Goal: Task Accomplishment & Management: Manage account settings

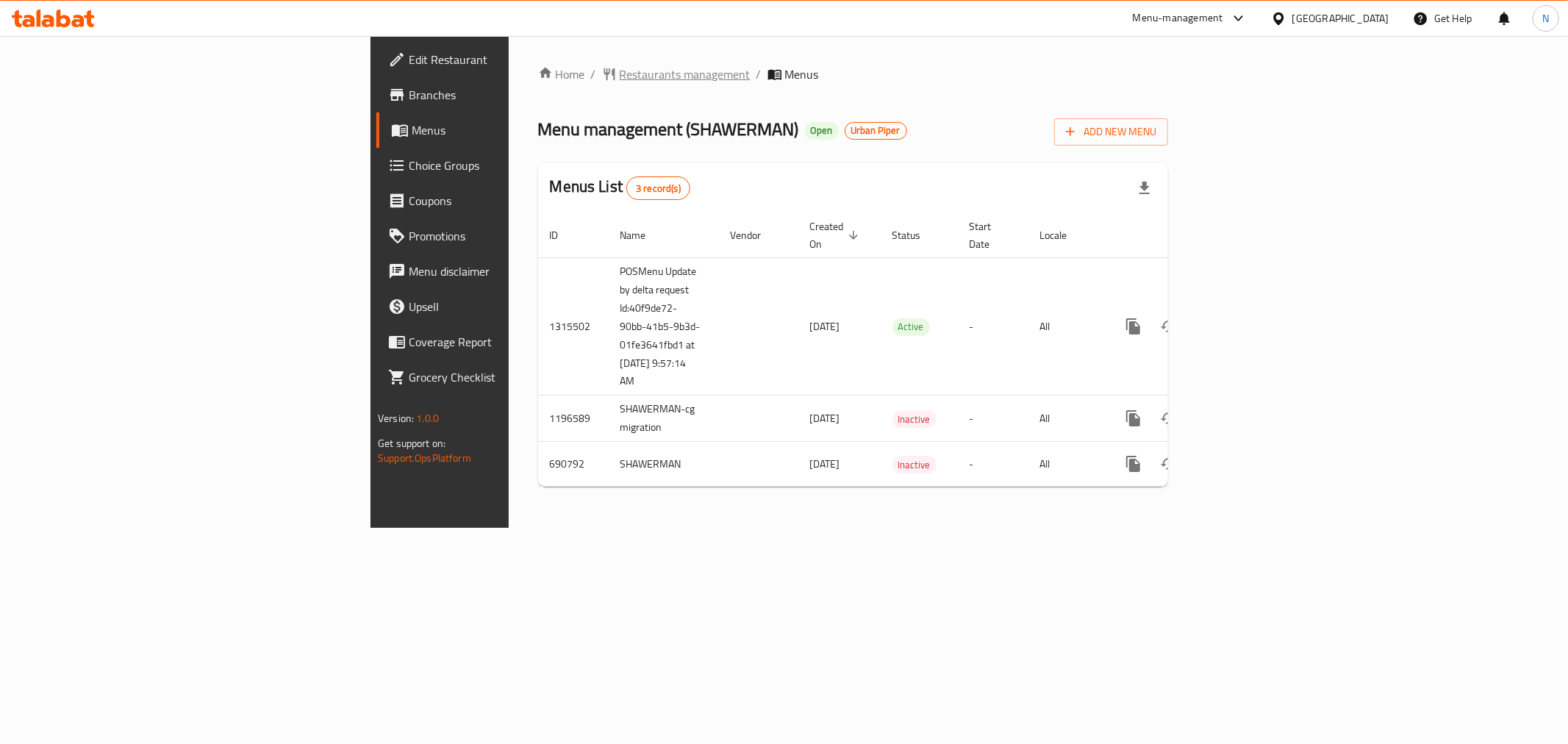
click at [619, 78] on span "Restaurants management" at bounding box center [684, 74] width 131 height 18
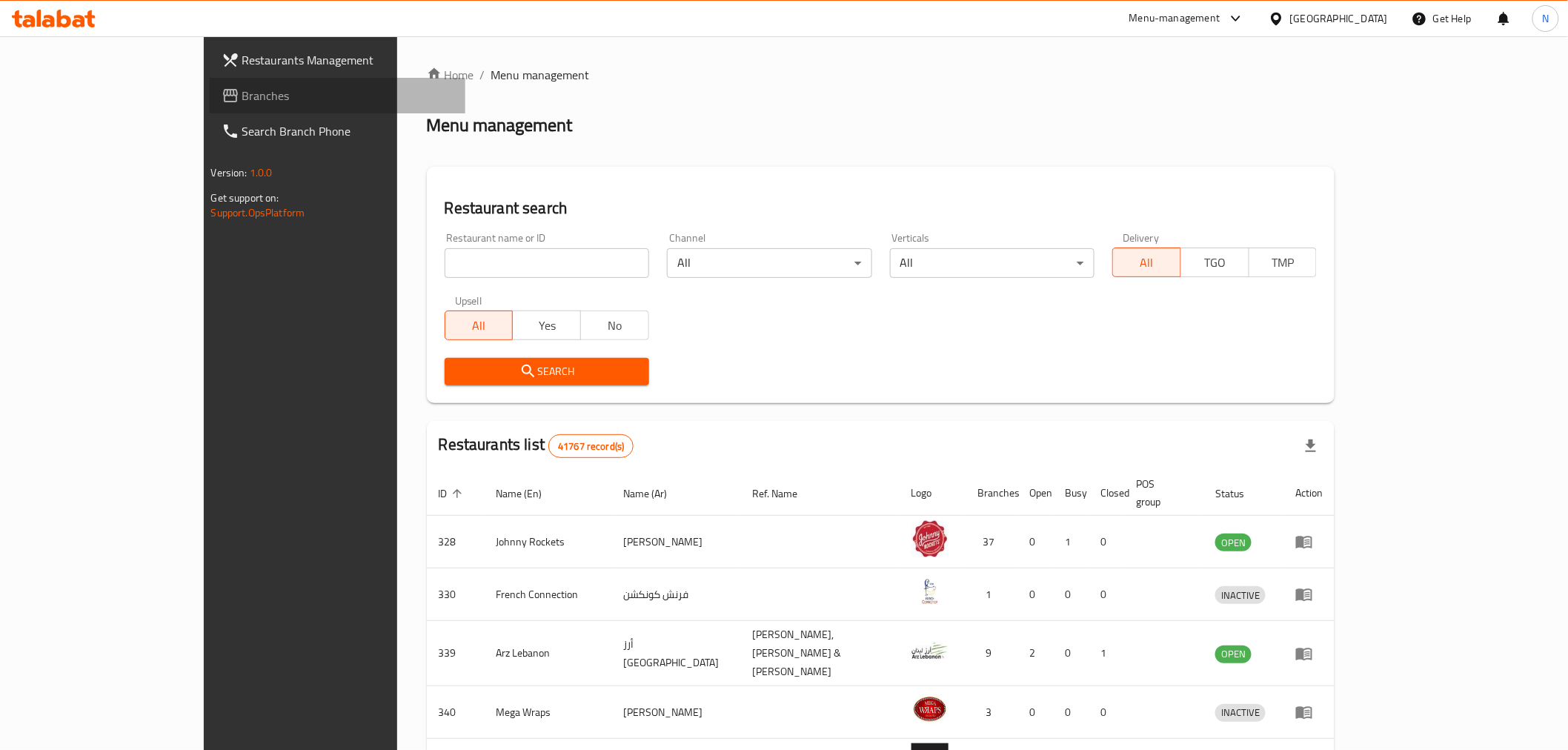
drag, startPoint x: 67, startPoint y: 91, endPoint x: 225, endPoint y: 152, distance: 169.4
click at [242, 90] on span "Branches" at bounding box center [347, 95] width 211 height 18
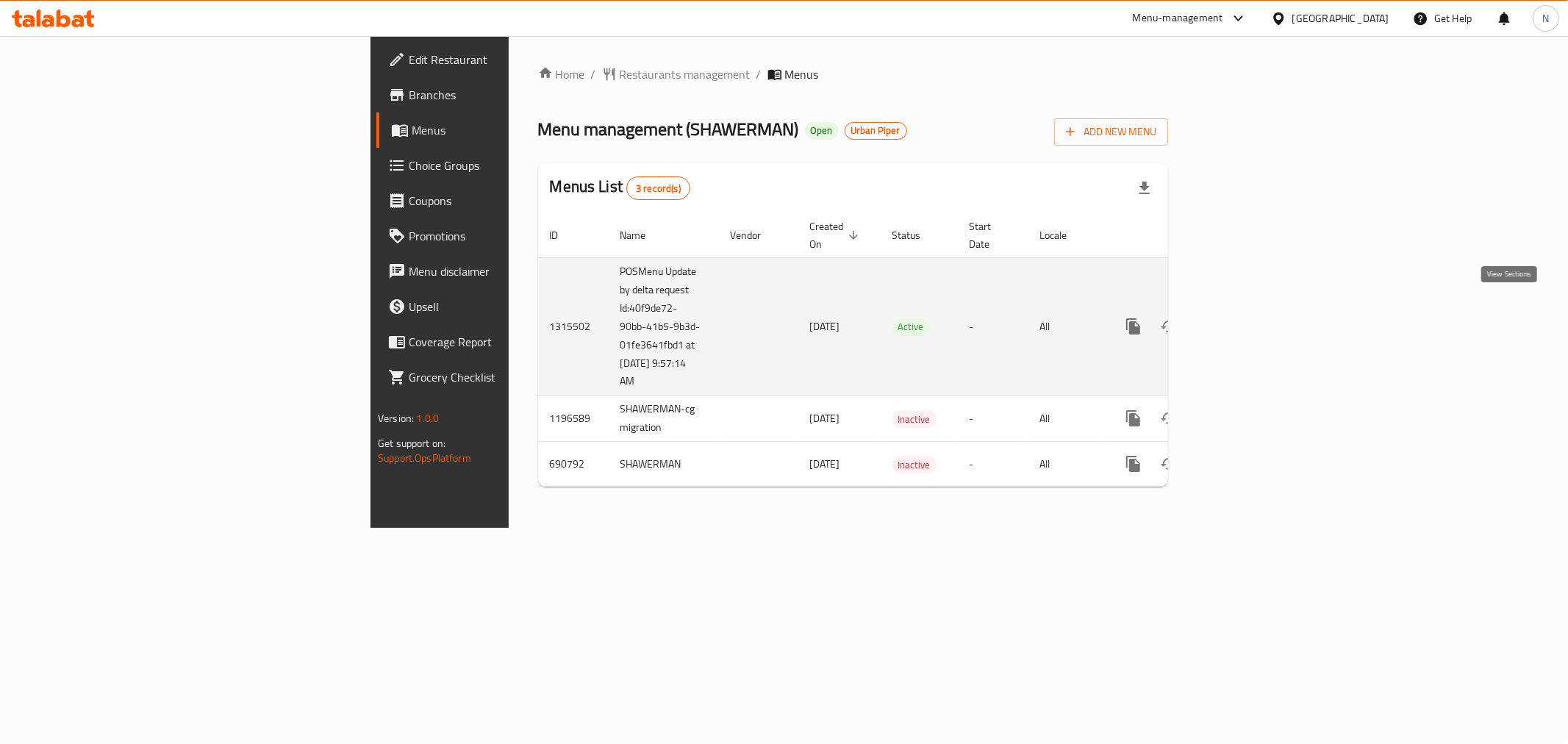
click at [1249, 318] on icon "enhanced table" at bounding box center [1240, 327] width 18 height 18
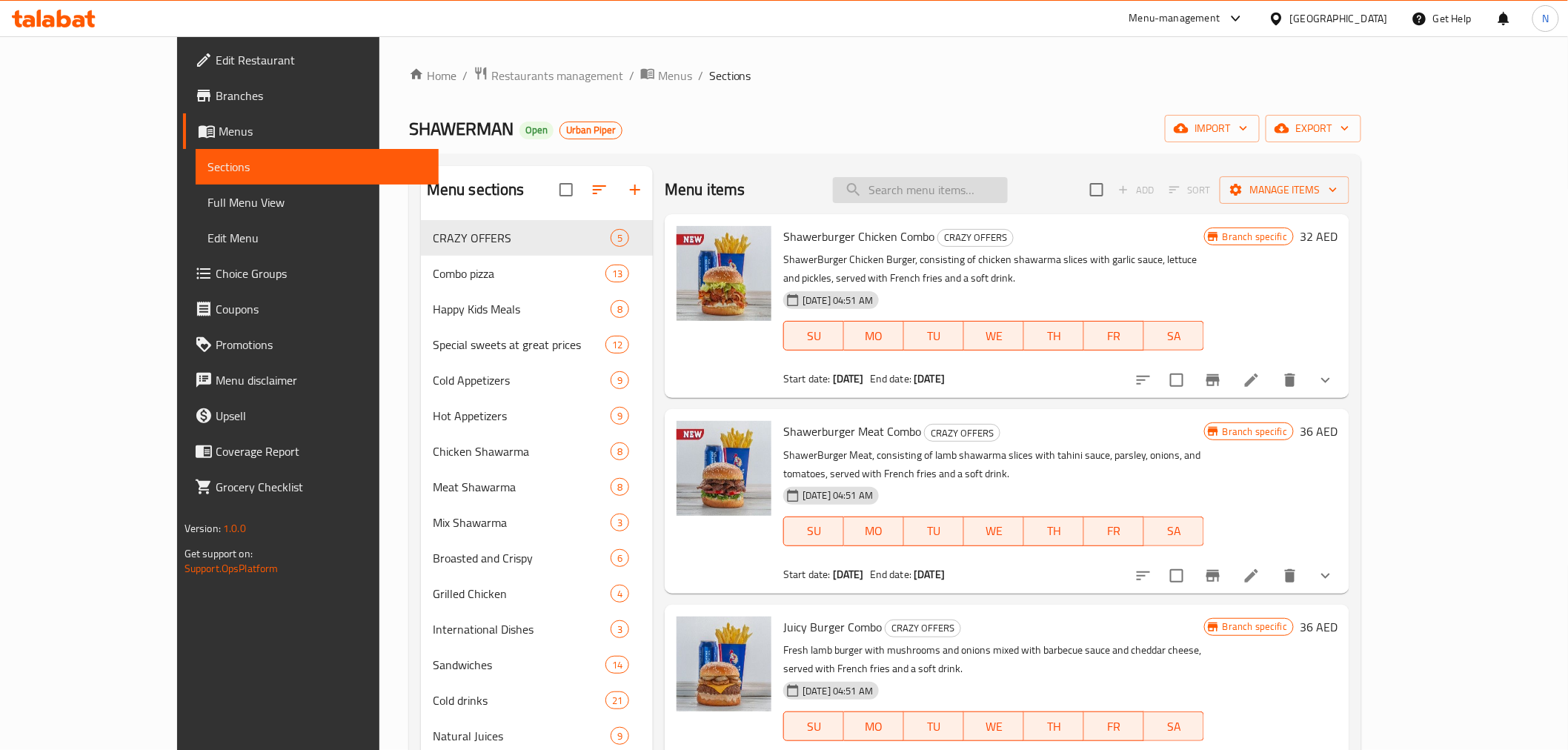
click at [1008, 195] on input "search" at bounding box center [920, 190] width 175 height 26
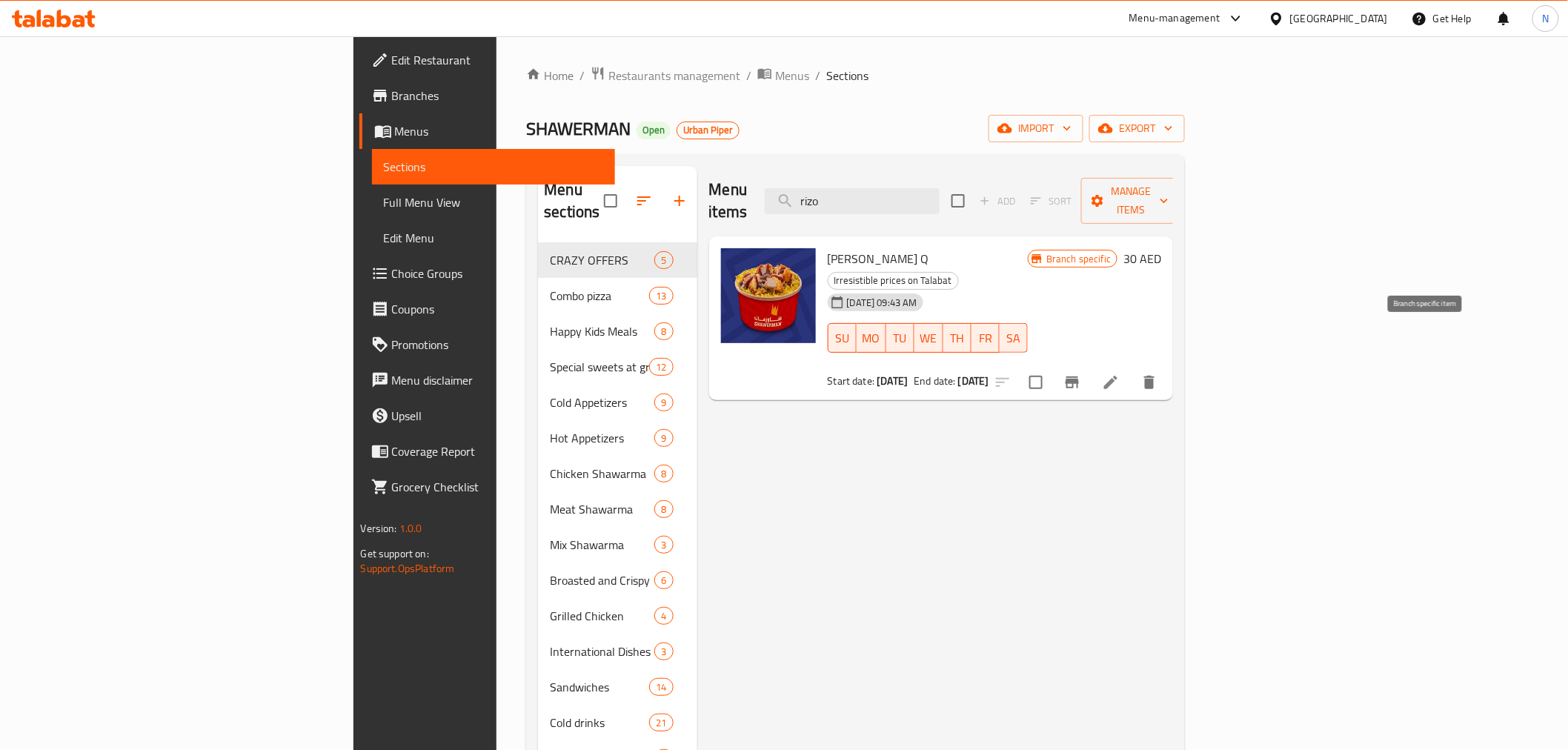
type input "rizo"
click at [1090, 364] on button "Branch-specific-item" at bounding box center [1072, 382] width 36 height 36
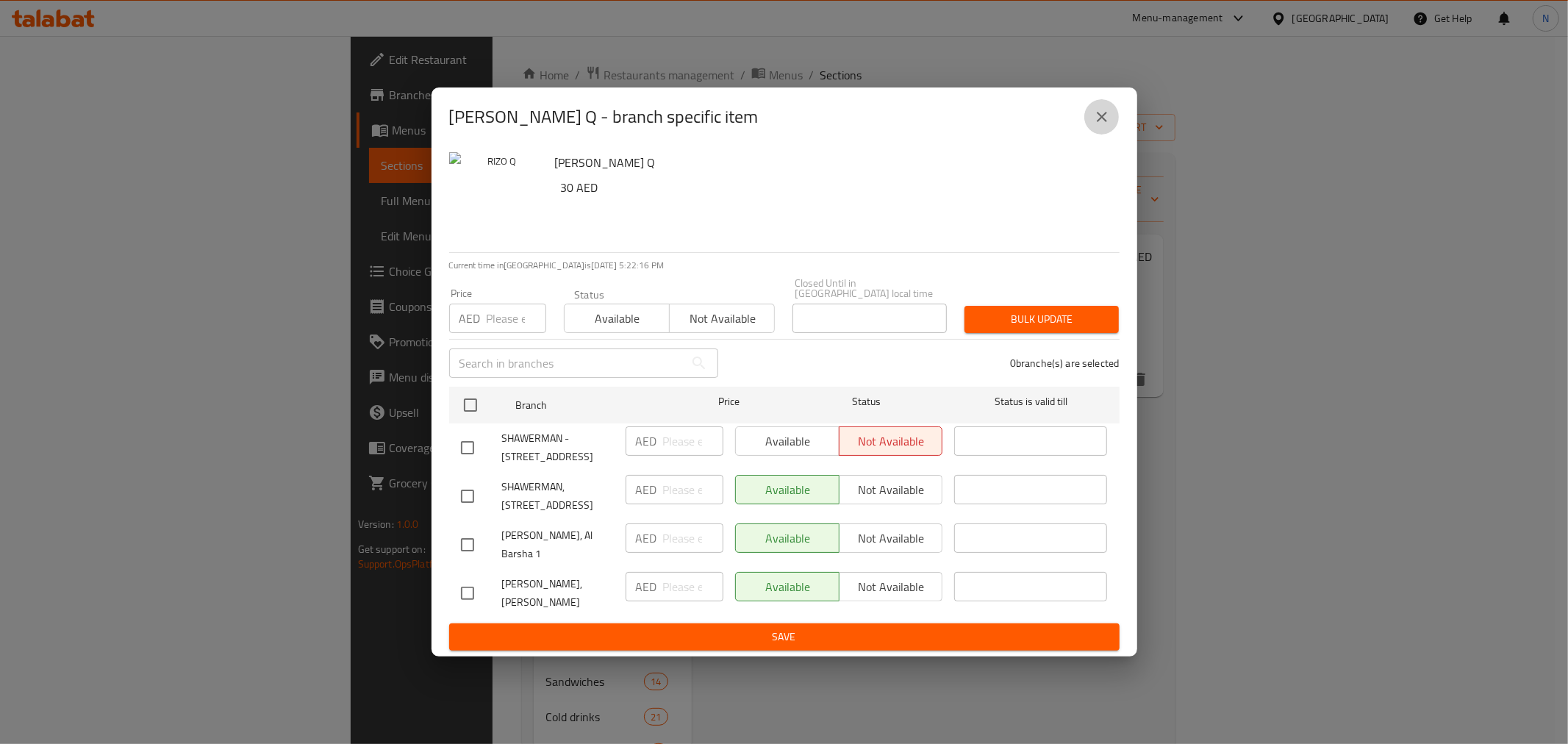
click at [1098, 114] on icon "close" at bounding box center [1102, 117] width 18 height 18
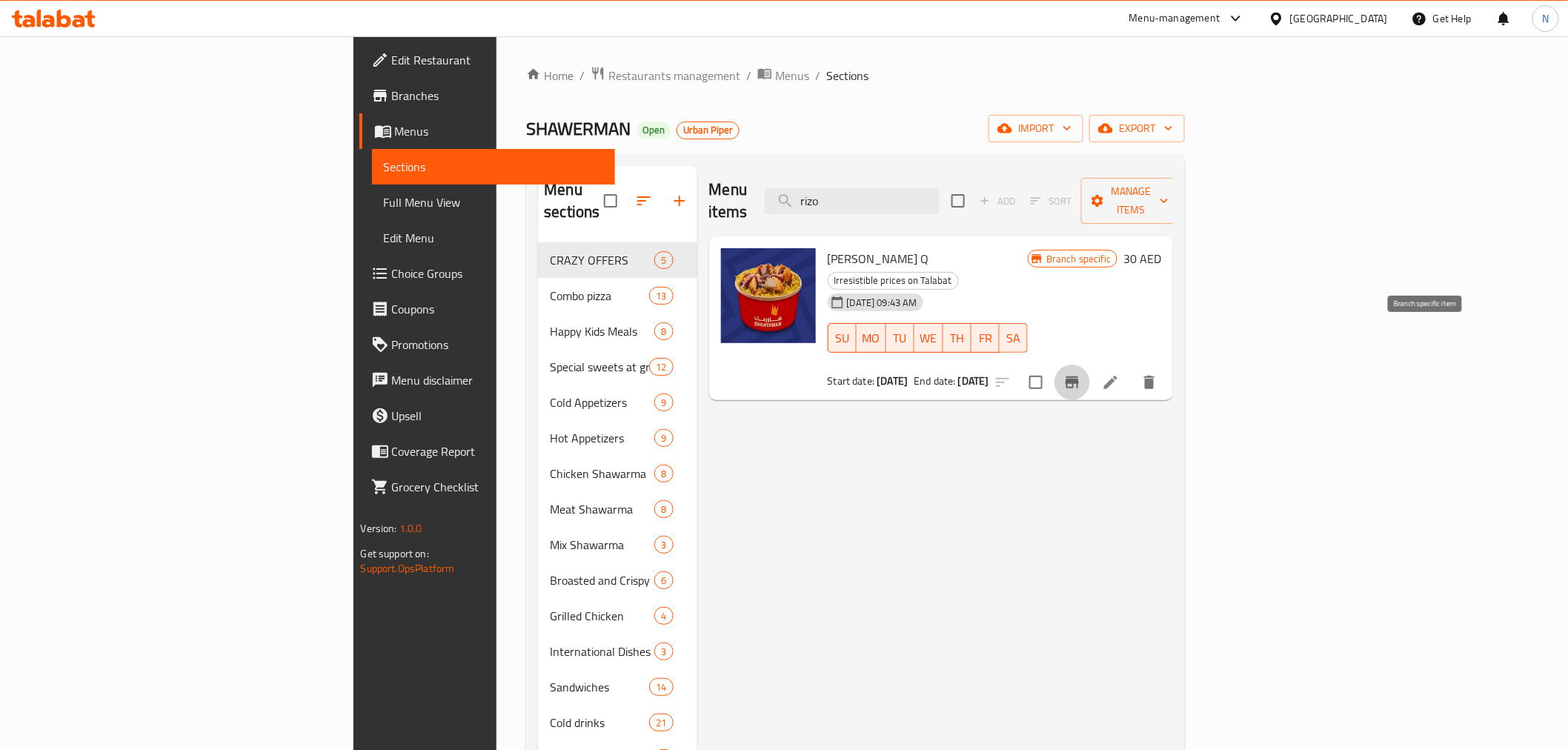
click at [1079, 376] on icon "Branch-specific-item" at bounding box center [1071, 381] width 13 height 12
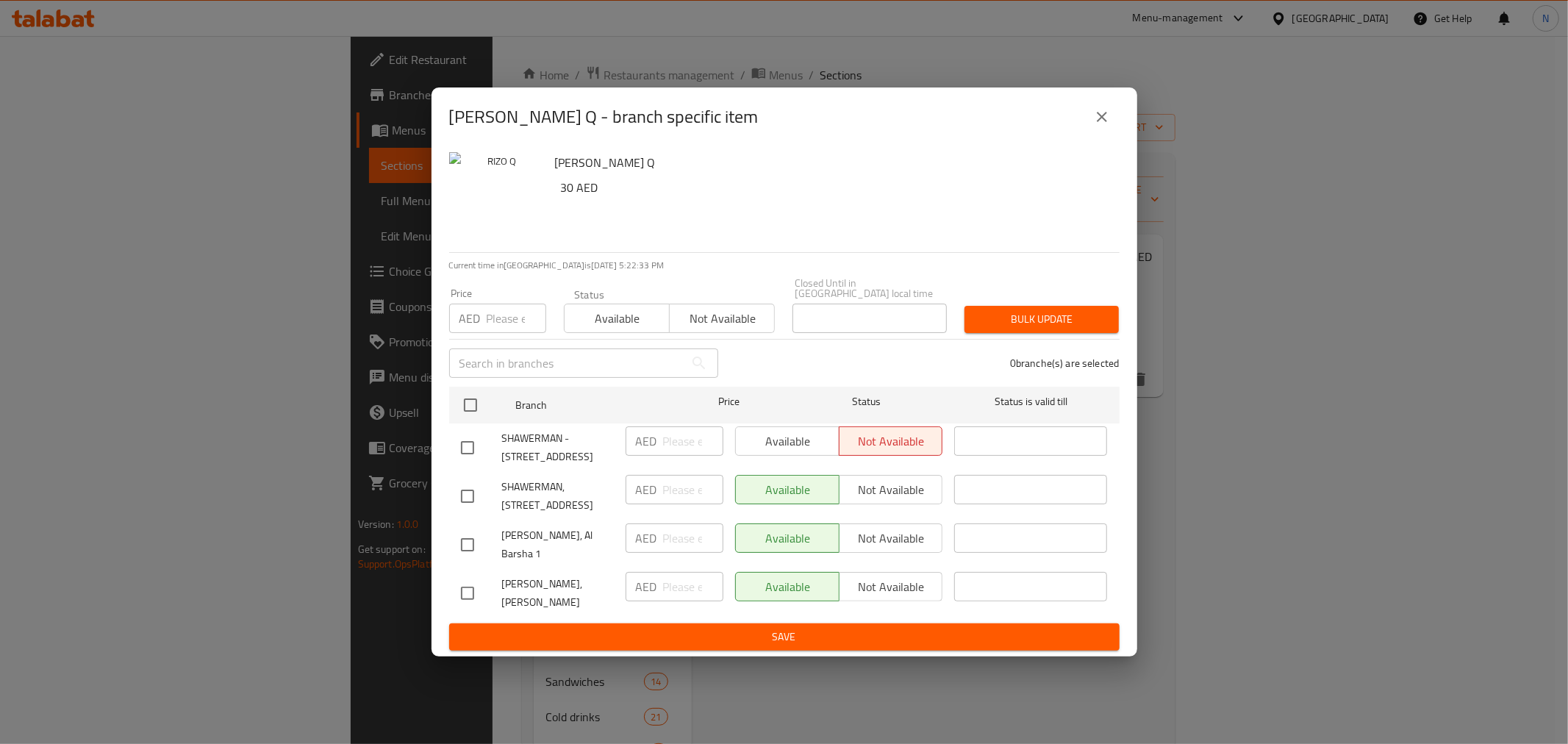
click at [1122, 135] on div "RIZO Q - branch specific item" at bounding box center [784, 117] width 706 height 59
click at [1108, 126] on icon "close" at bounding box center [1102, 117] width 18 height 18
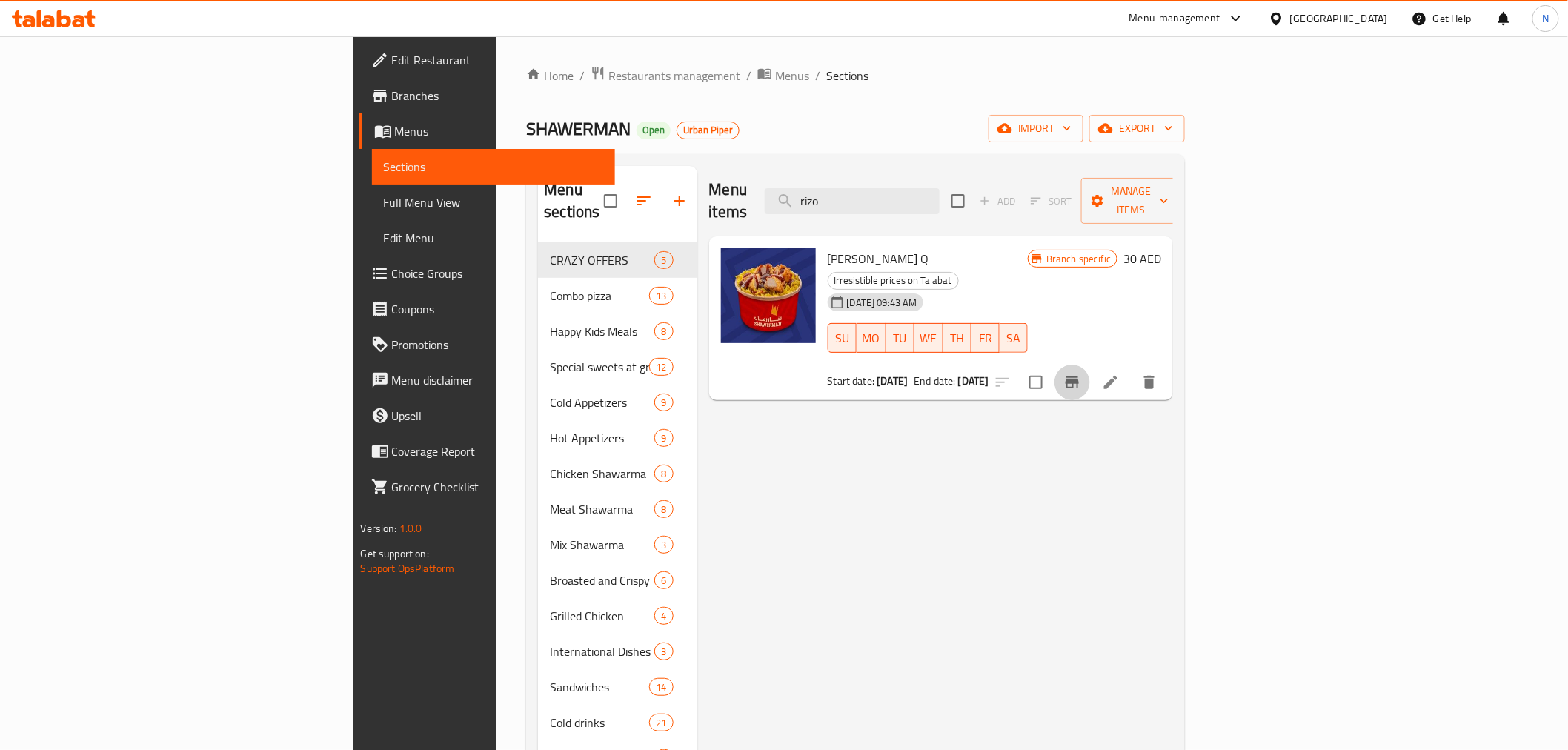
click at [1081, 373] on icon "Branch-specific-item" at bounding box center [1072, 382] width 18 height 18
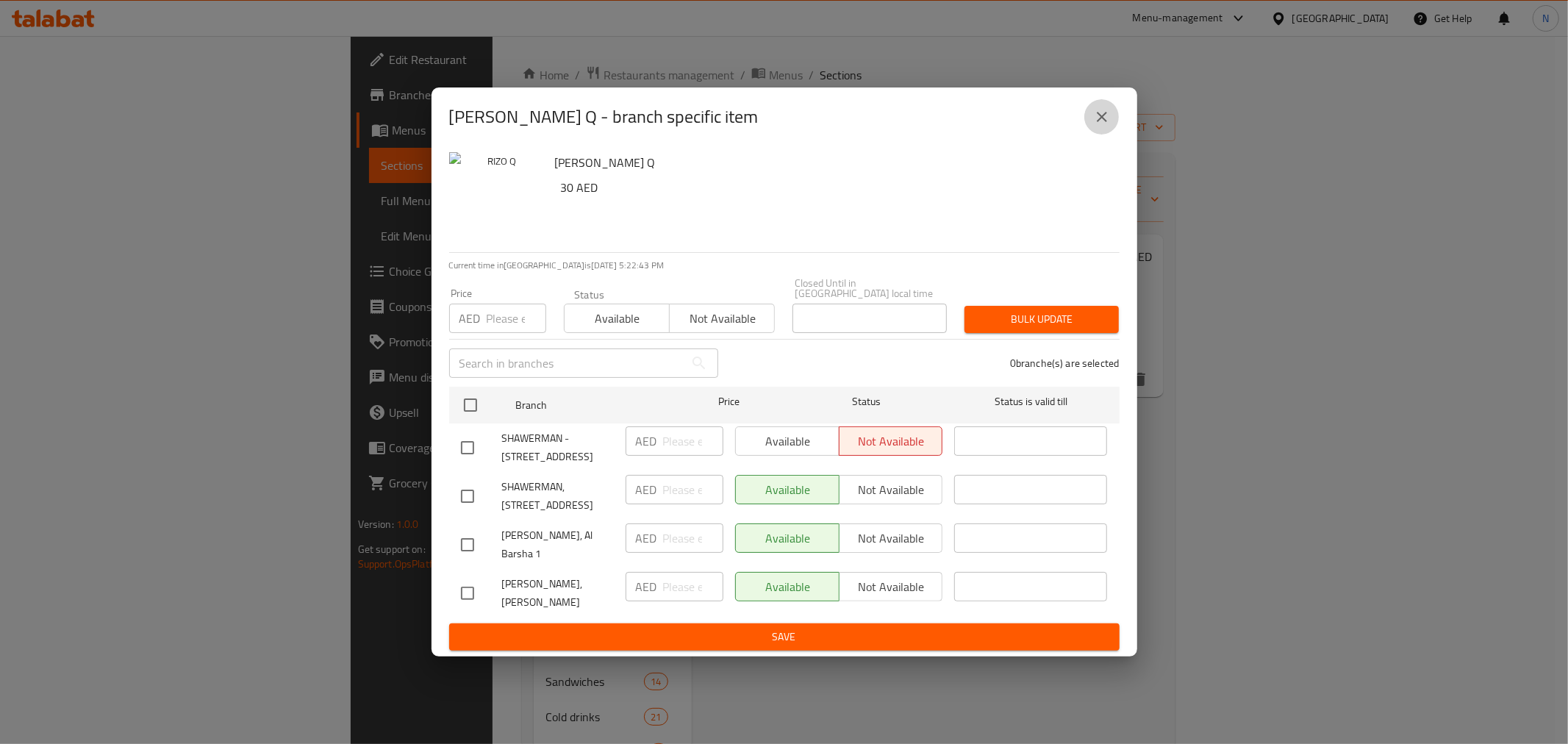
click at [1096, 126] on icon "close" at bounding box center [1102, 117] width 18 height 18
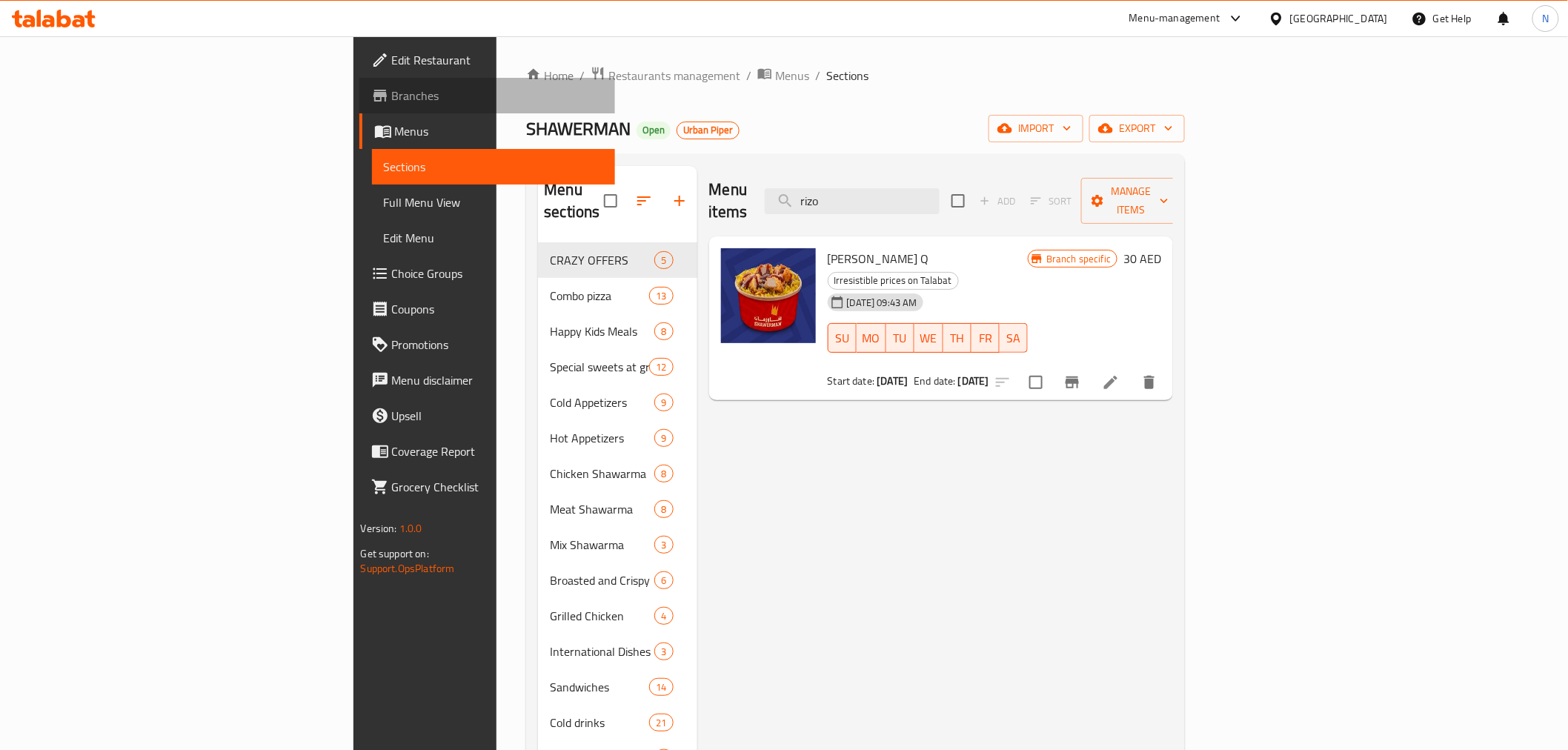
click at [359, 104] on link "Branches" at bounding box center [487, 95] width 255 height 36
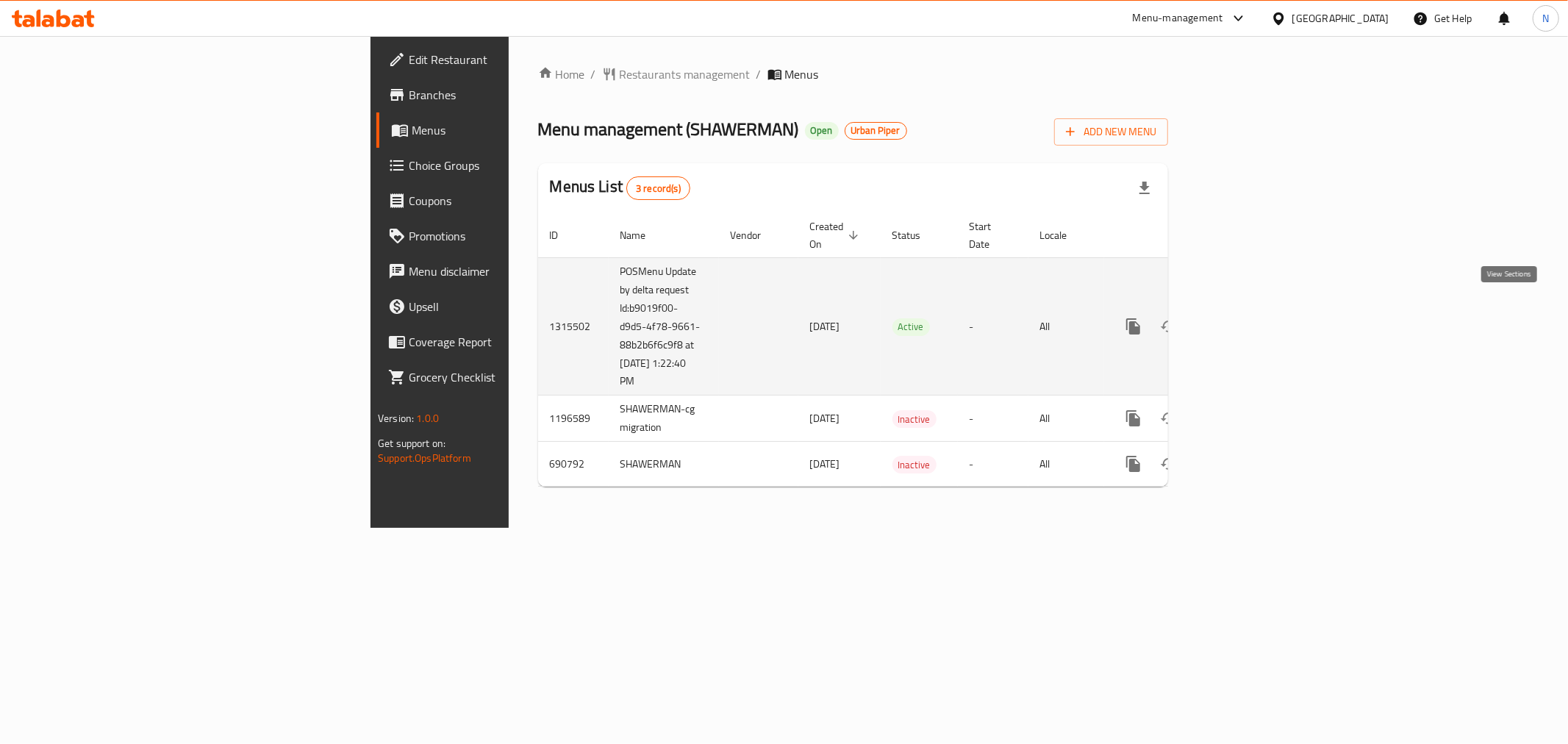
click at [1257, 312] on link "enhanced table" at bounding box center [1240, 327] width 36 height 36
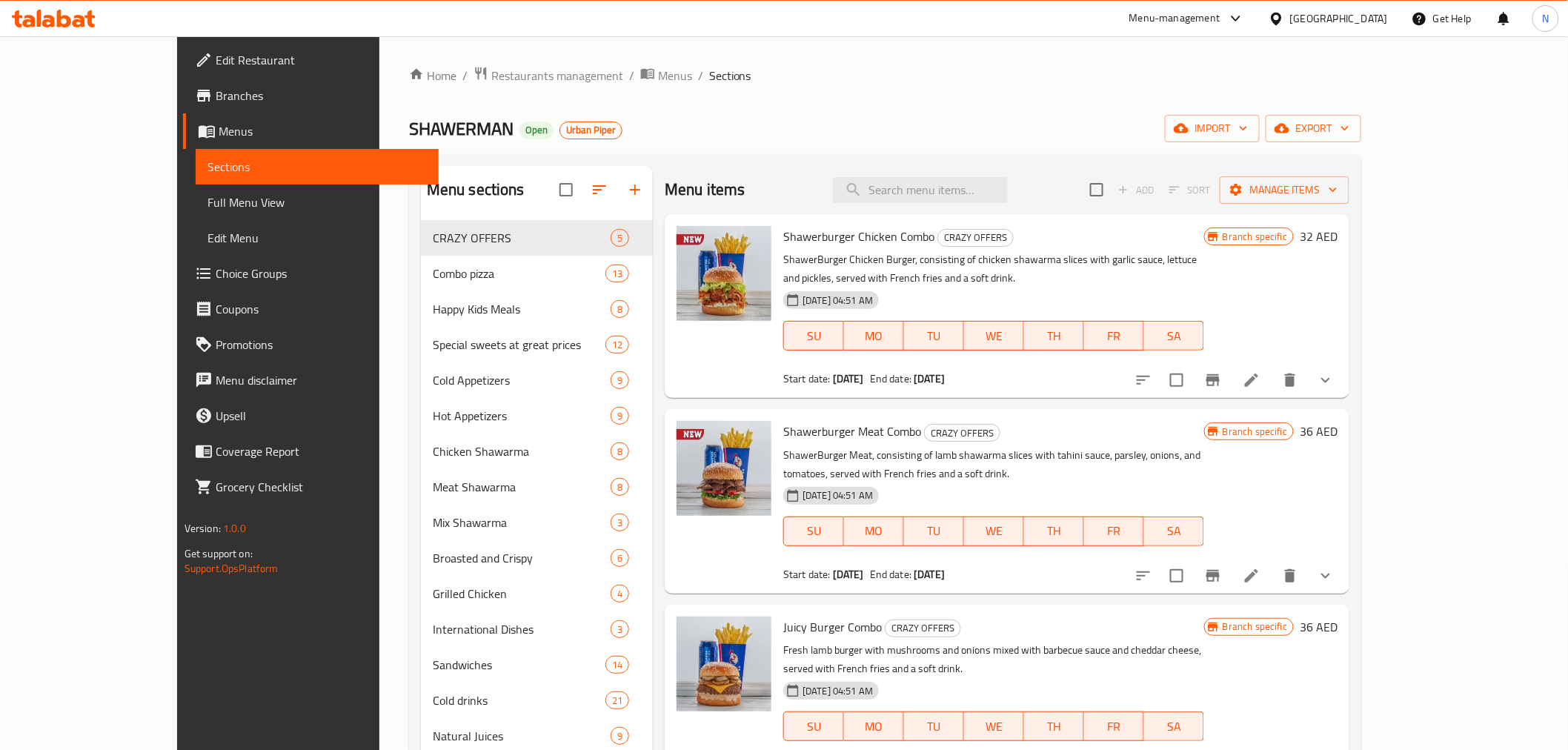
click at [219, 127] on span "Menus" at bounding box center [322, 131] width 208 height 18
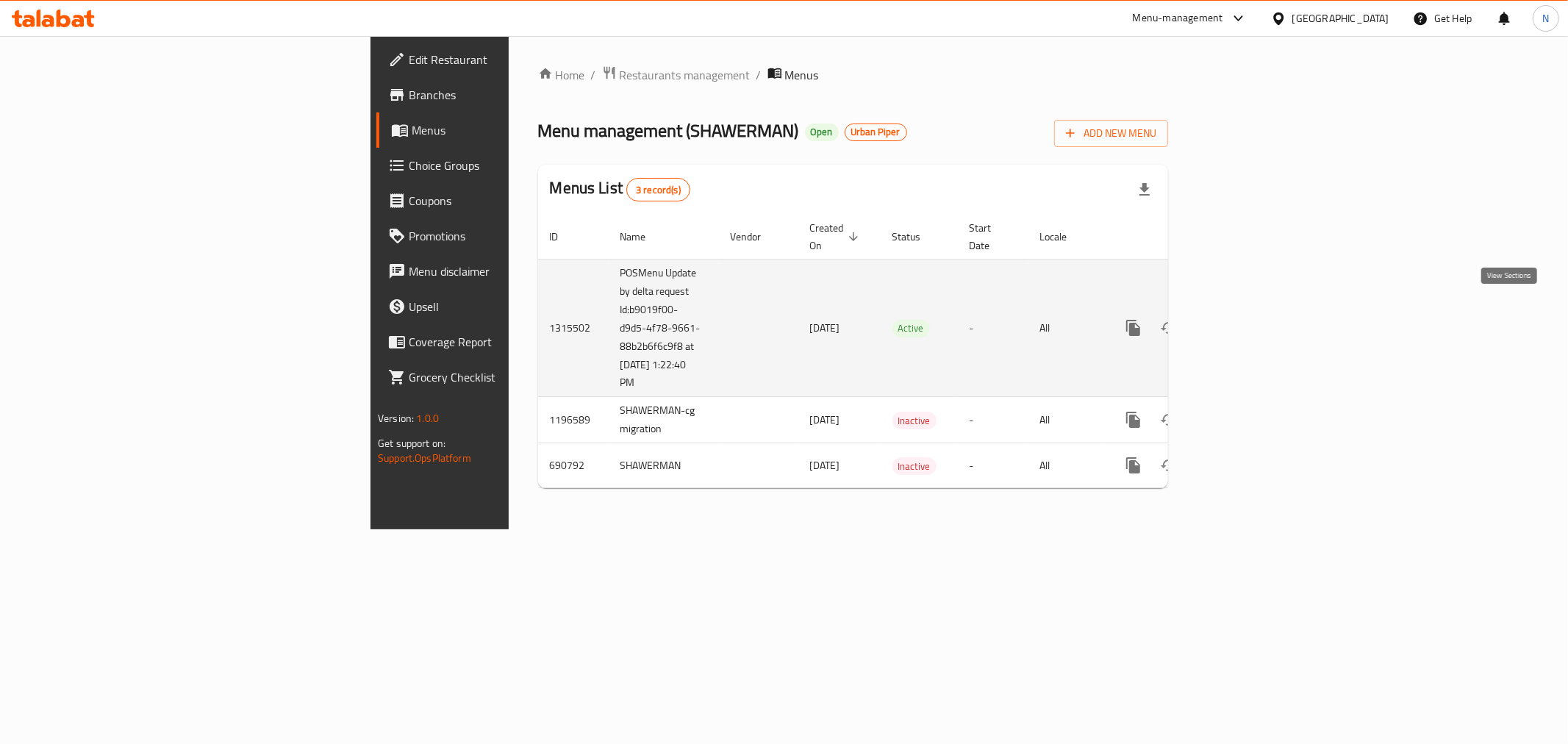
click at [1249, 318] on icon "enhanced table" at bounding box center [1240, 327] width 18 height 18
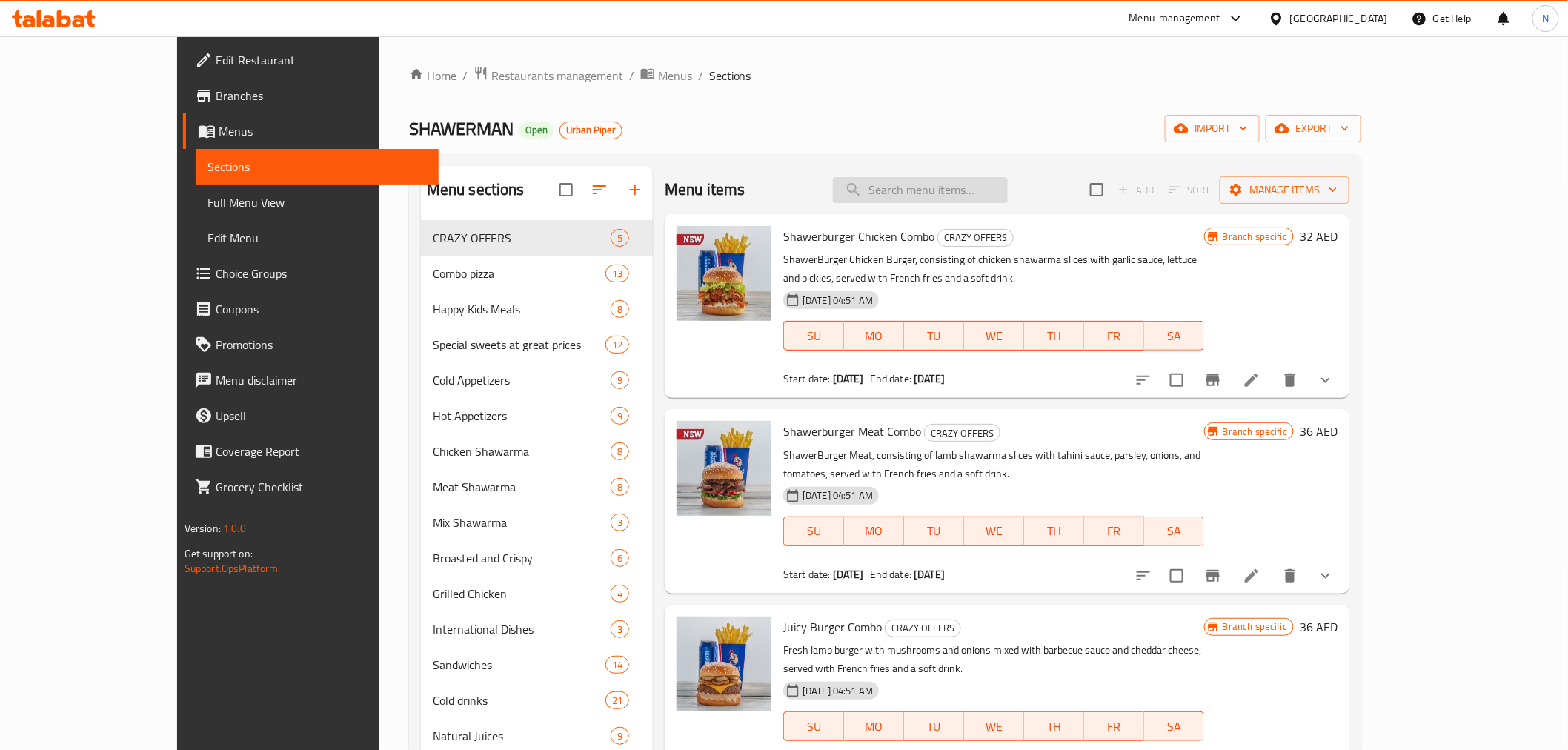
click at [1008, 183] on input "search" at bounding box center [920, 190] width 175 height 26
paste input "CHICKEN KICKSTART"
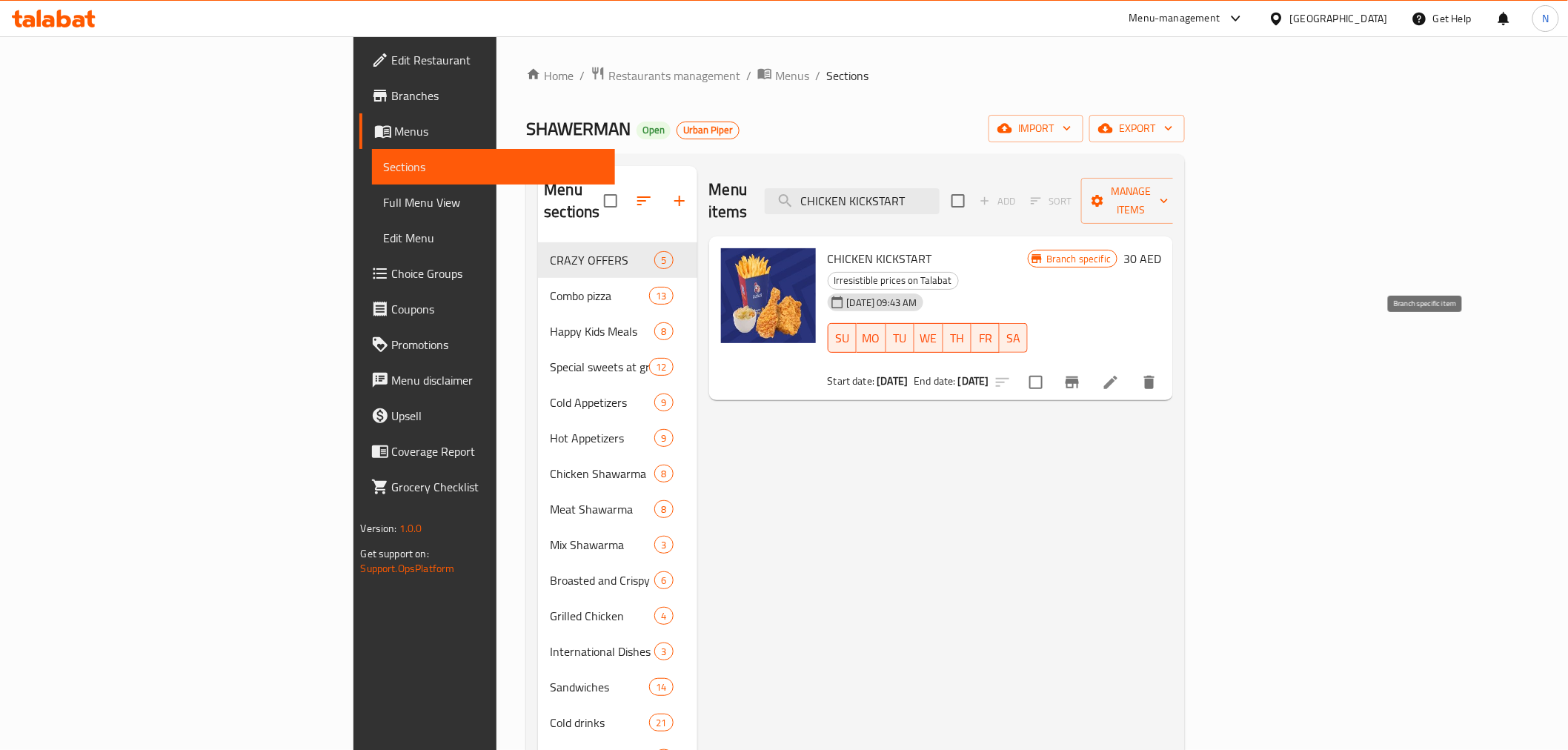
type input "CHICKEN KICKSTART"
click at [1081, 373] on icon "Branch-specific-item" at bounding box center [1072, 382] width 18 height 18
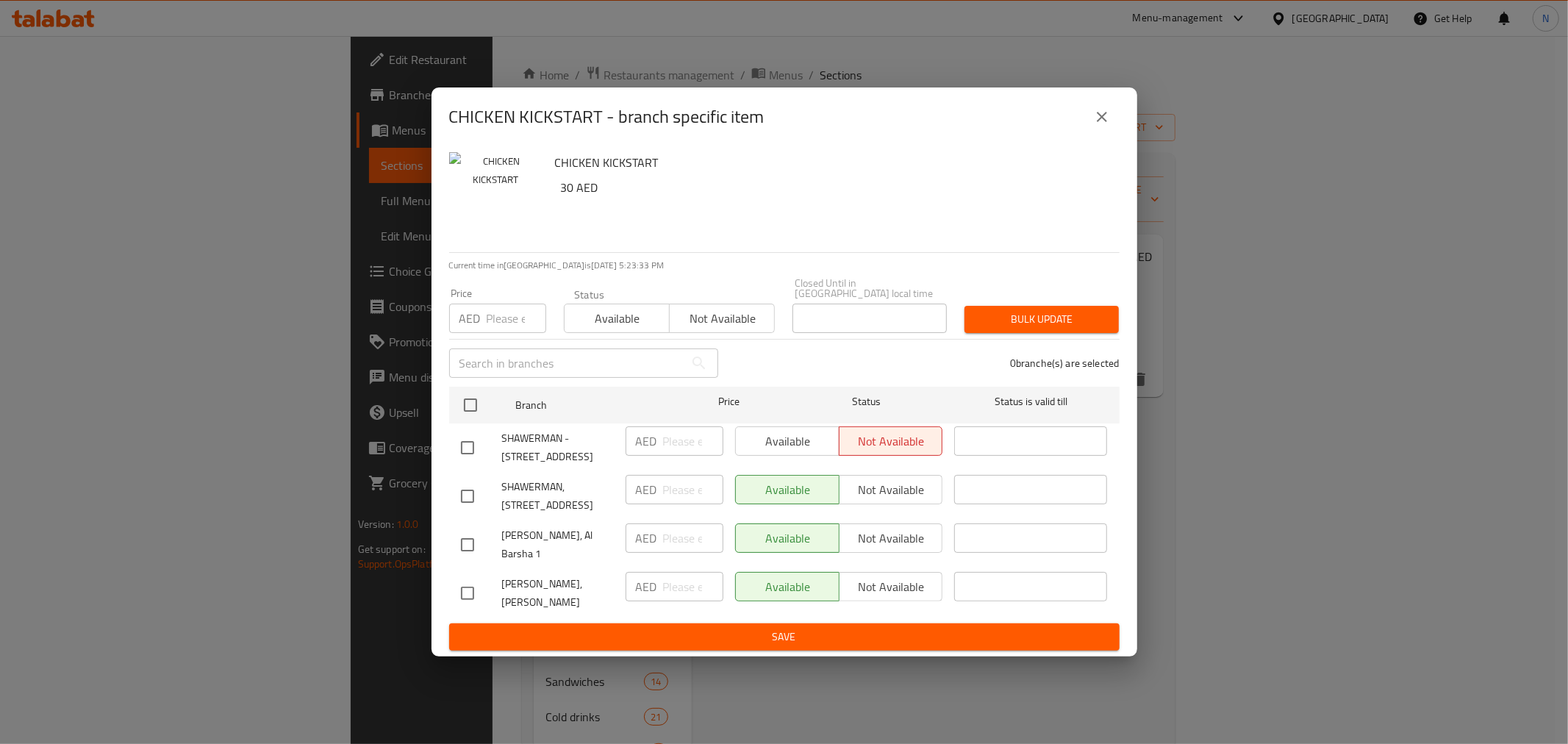
click at [1099, 121] on icon "close" at bounding box center [1102, 117] width 18 height 18
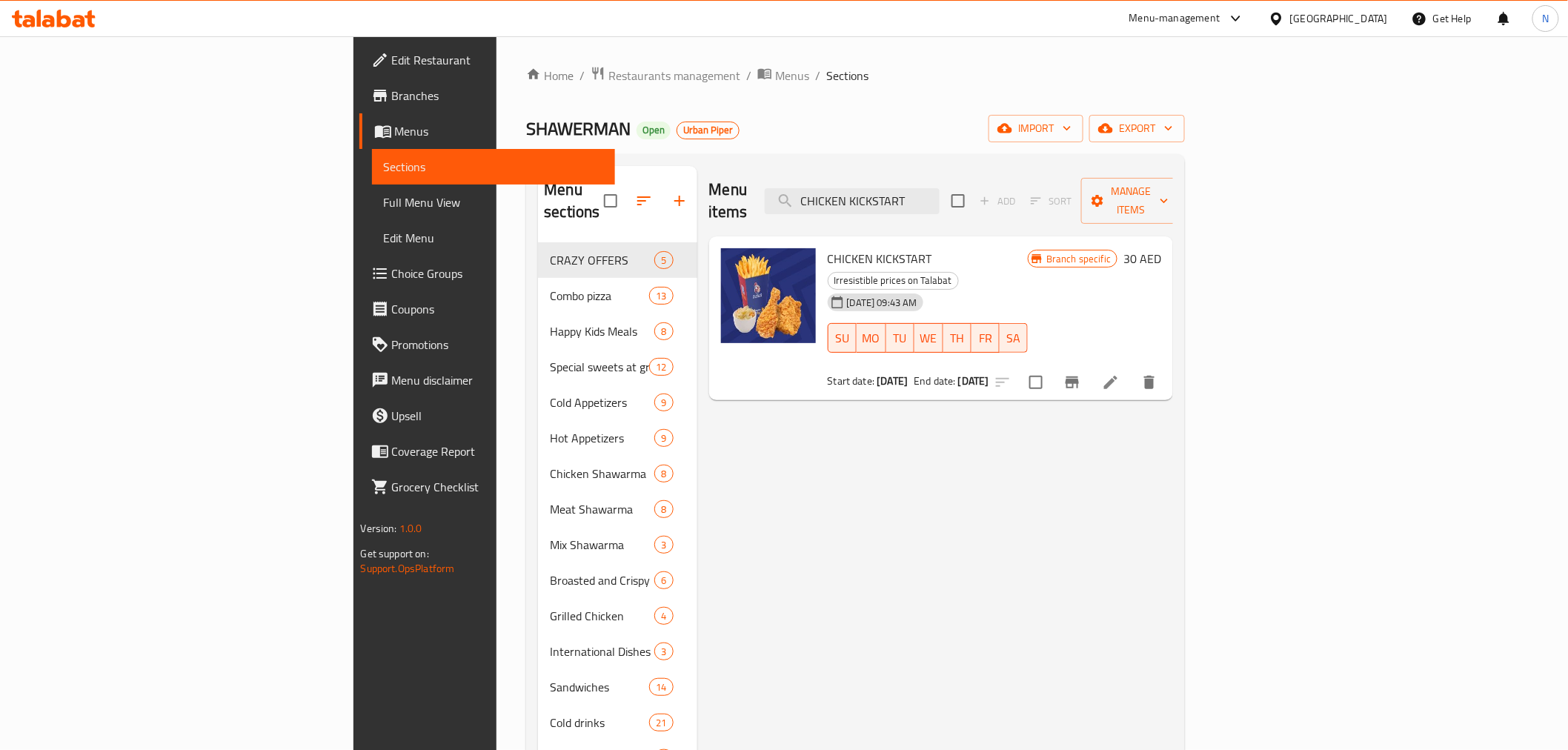
click at [392, 96] on span "Branches" at bounding box center [497, 95] width 211 height 18
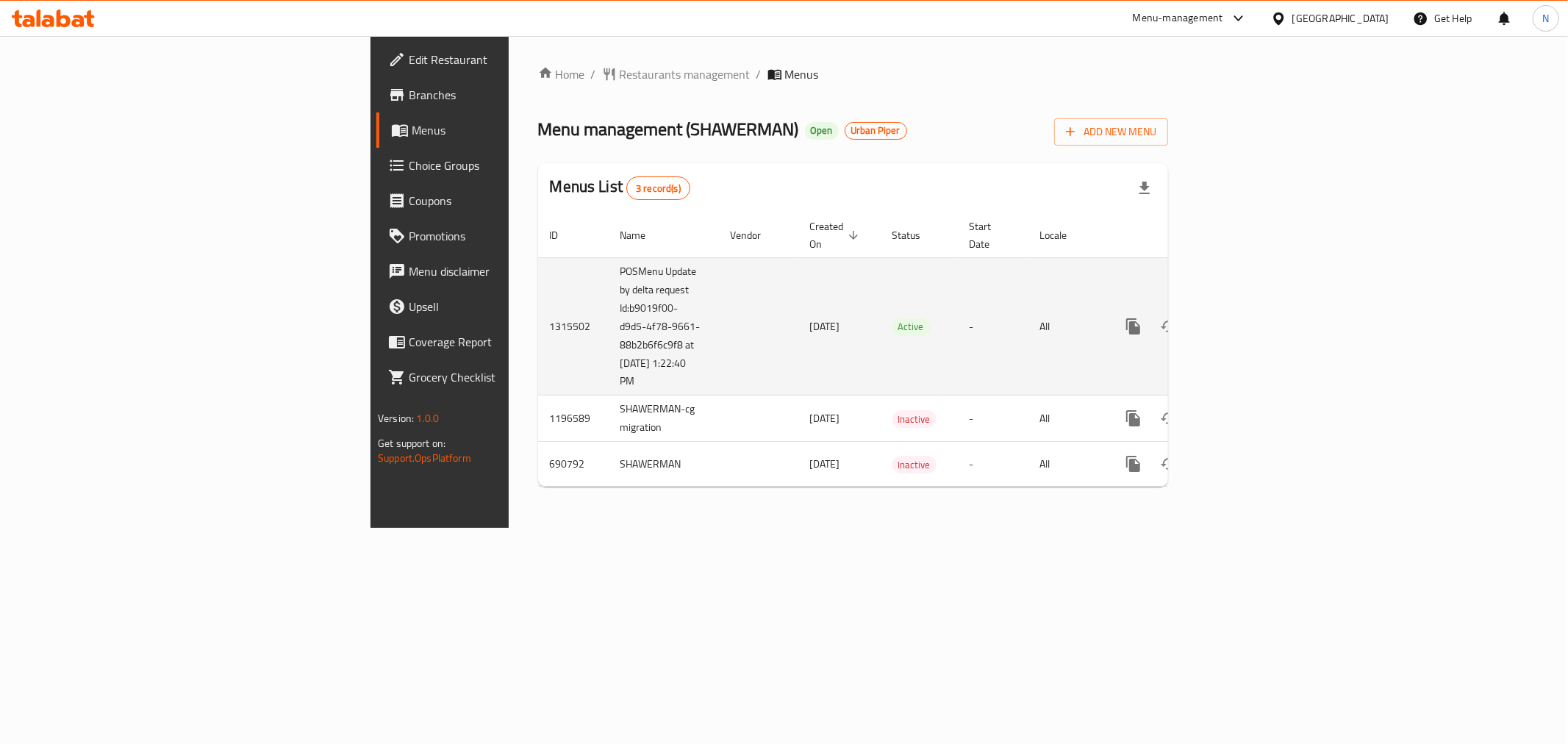
drag, startPoint x: 379, startPoint y: 291, endPoint x: 456, endPoint y: 359, distance: 102.7
click at [609, 359] on td "POSMenu Update by delta request Id:b9019f00-d9d5-4f78-9661-88b2b6f6c9f8 at 10/2…" at bounding box center [664, 326] width 111 height 138
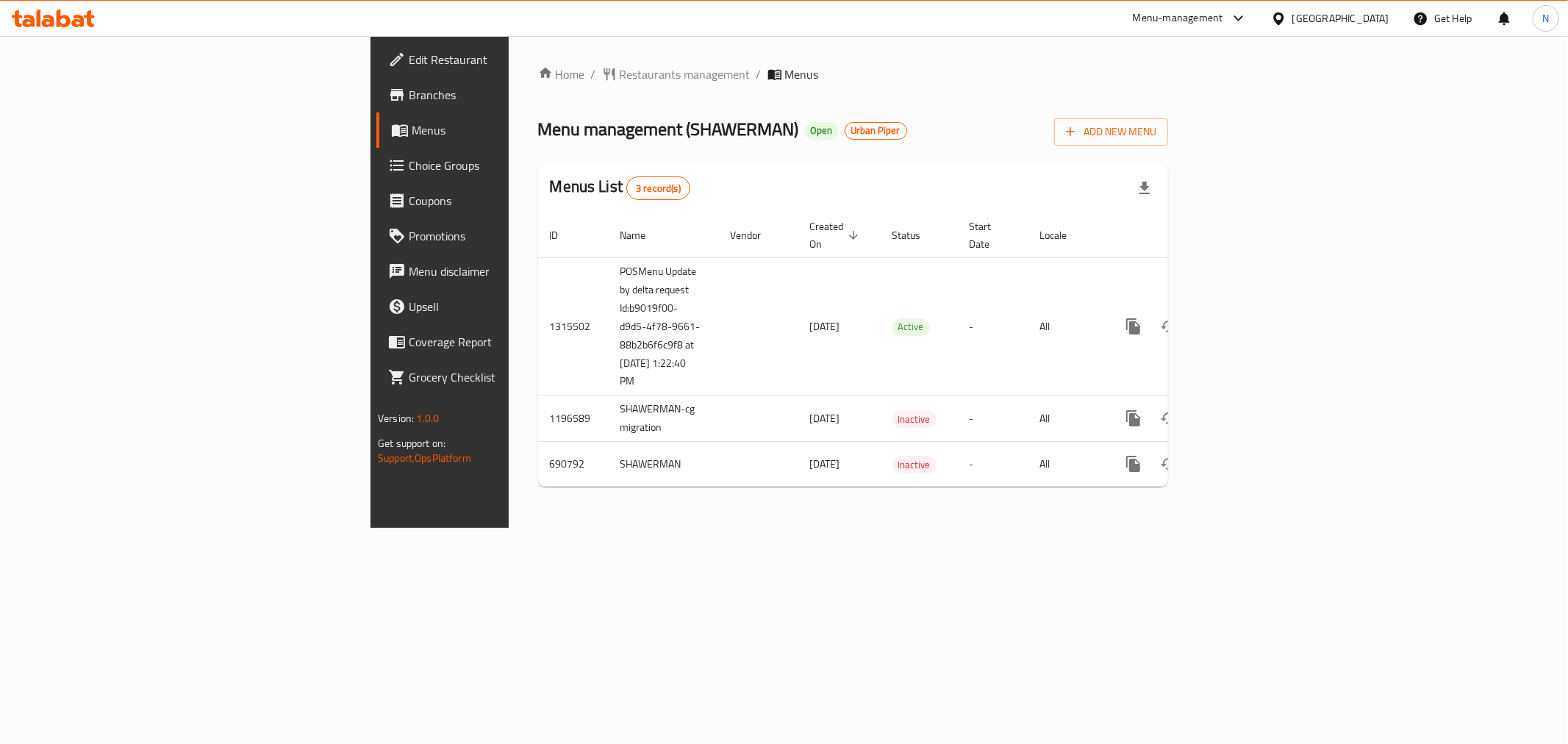
click at [409, 95] on span "Branches" at bounding box center [514, 95] width 212 height 18
